Goal: Find specific page/section: Find specific page/section

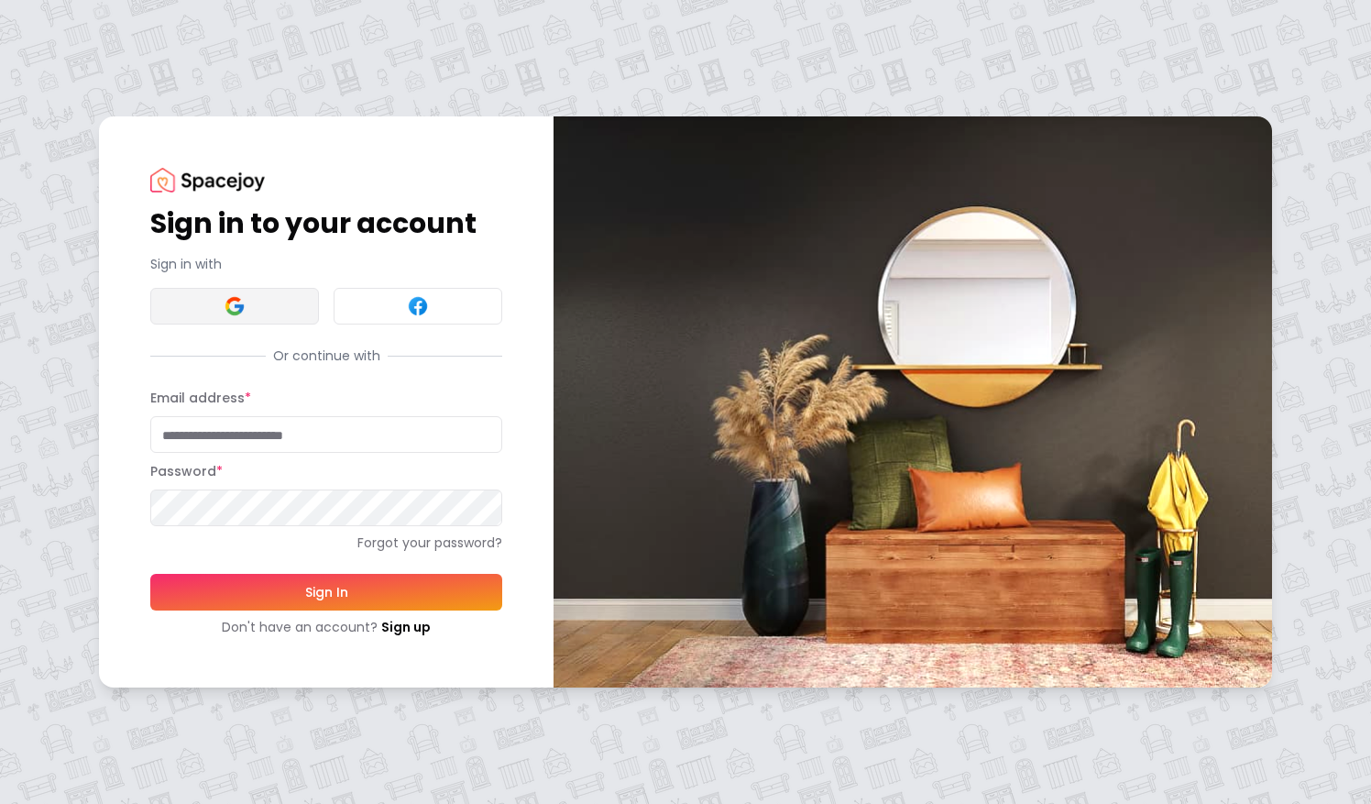
click at [224, 307] on img at bounding box center [235, 306] width 22 height 22
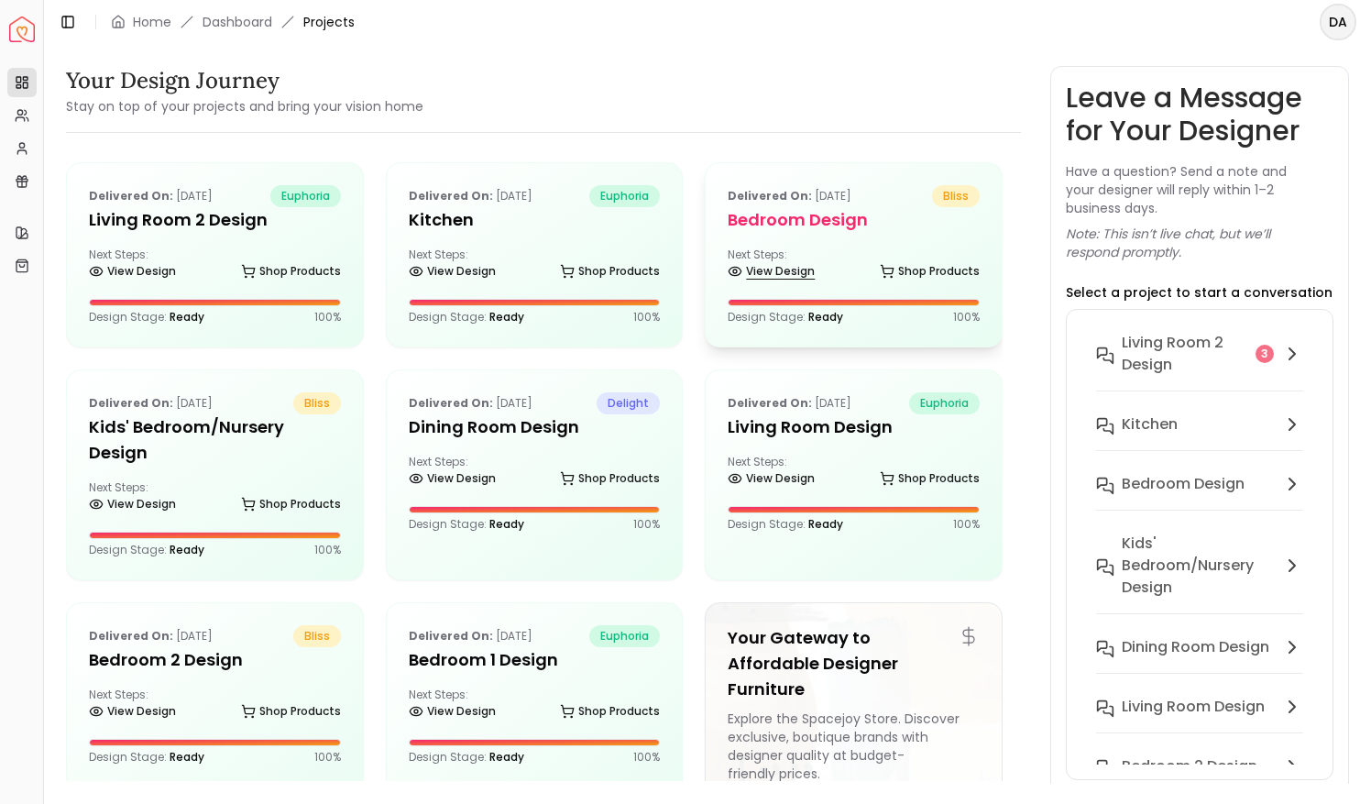
click at [795, 270] on link "View Design" at bounding box center [771, 272] width 87 height 26
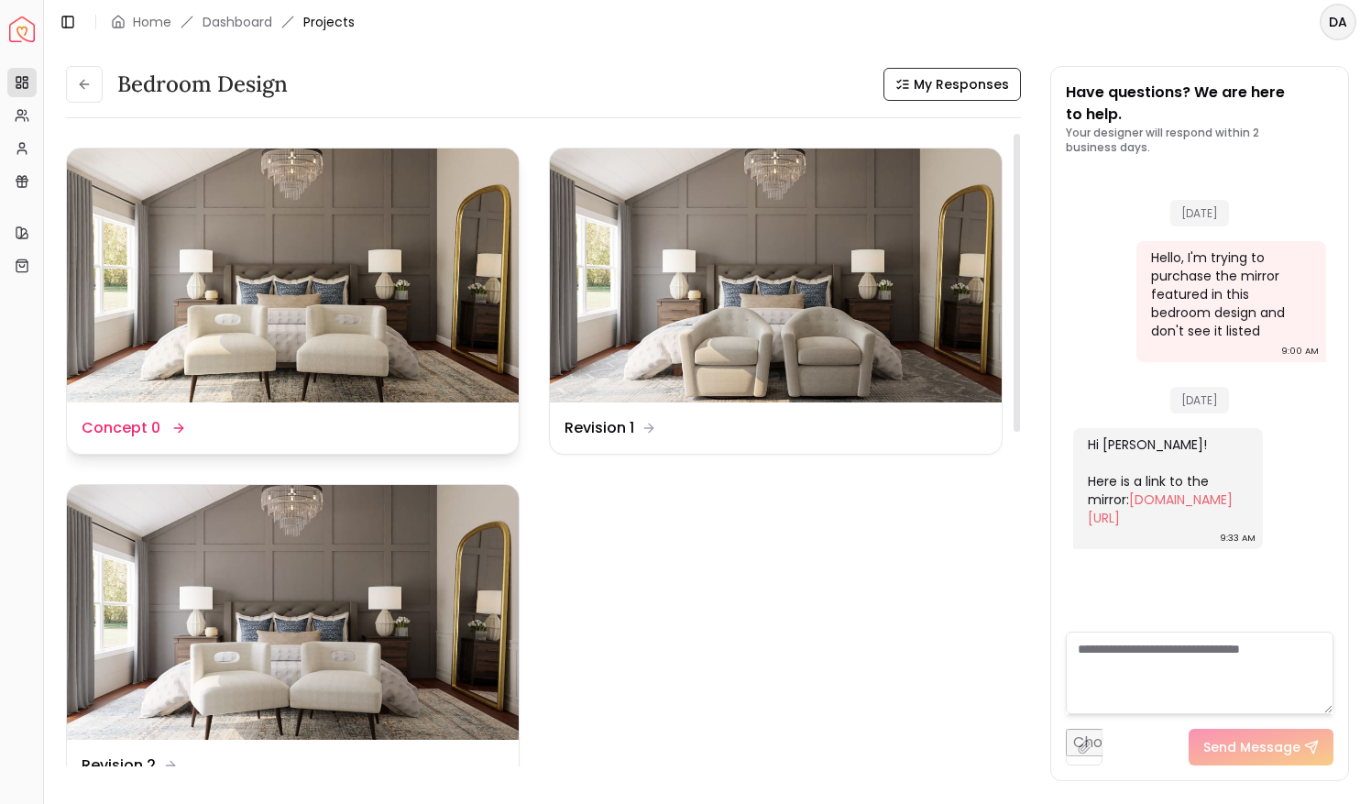
click at [396, 278] on img at bounding box center [293, 276] width 452 height 254
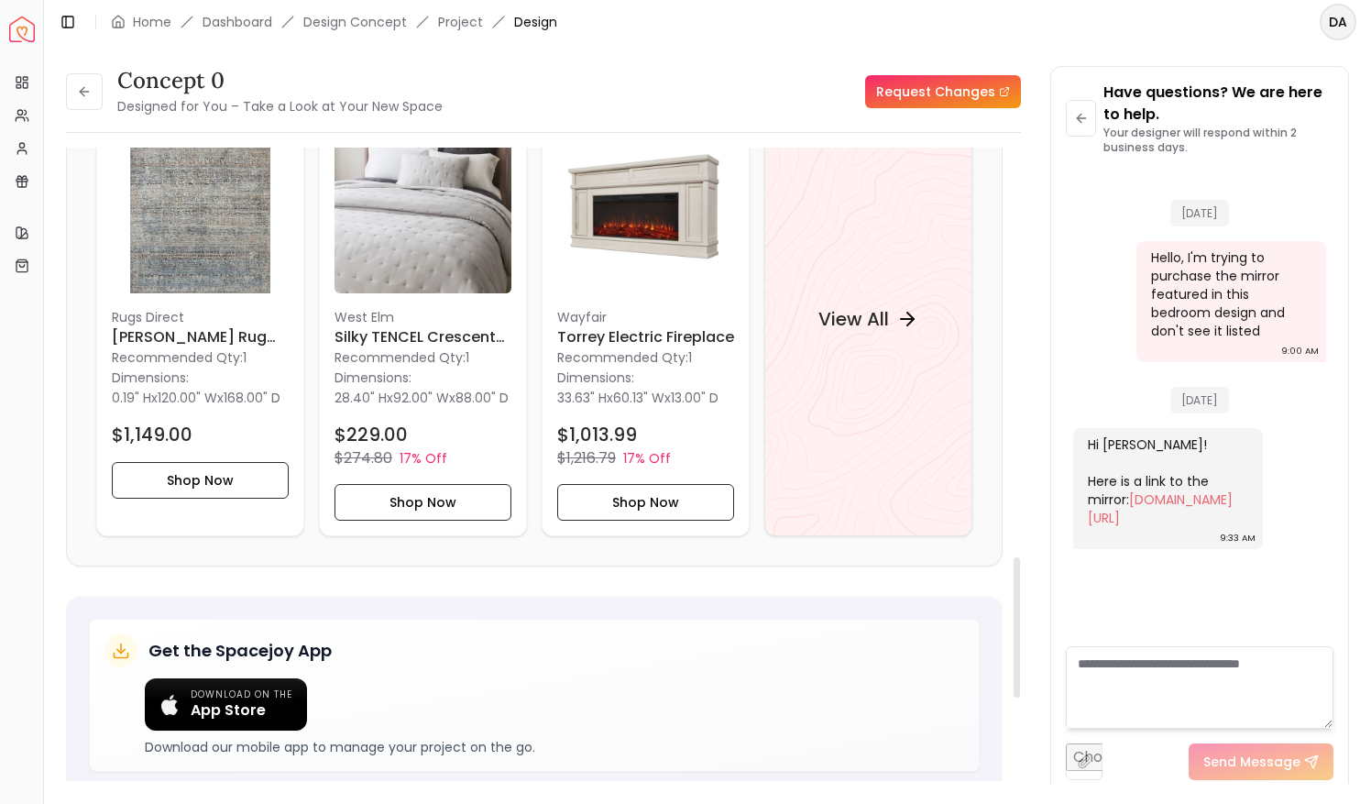
scroll to position [1841, 0]
click at [902, 392] on div "View All" at bounding box center [869, 317] width 208 height 435
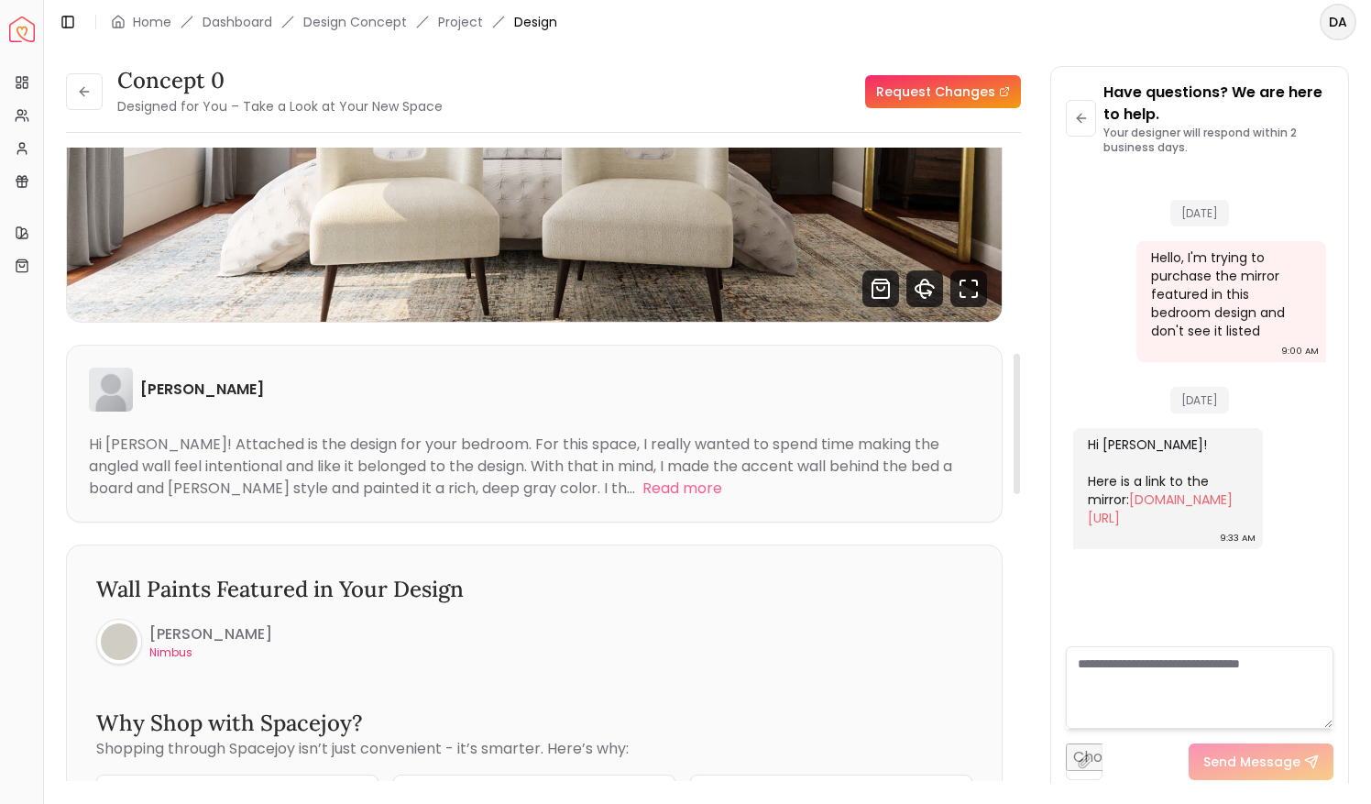
scroll to position [0, 0]
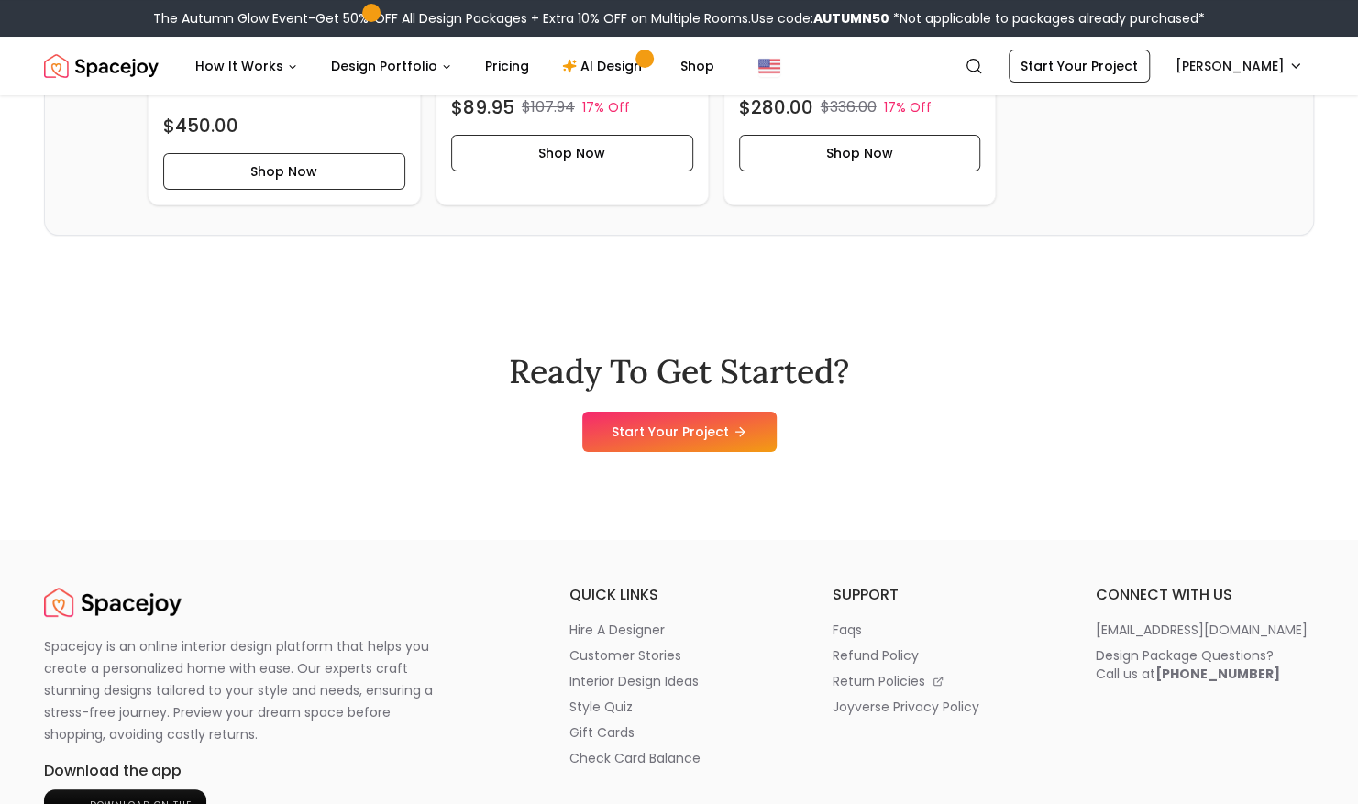
scroll to position [4109, 0]
drag, startPoint x: 880, startPoint y: 402, endPoint x: 1307, endPoint y: 381, distance: 427.7
click at [1307, 381] on div "Ready To Get Started? Start Your Project" at bounding box center [679, 401] width 1270 height 275
